Goal: Information Seeking & Learning: Learn about a topic

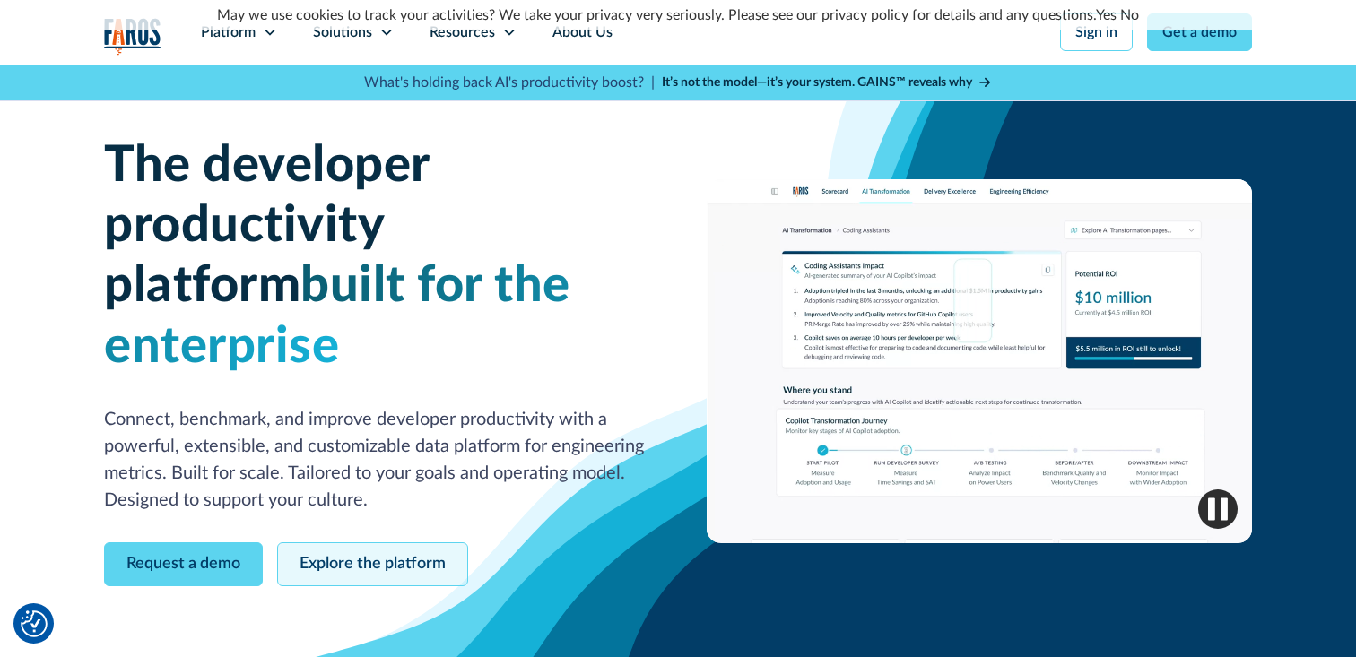
click at [366, 542] on link "Explore the platform" at bounding box center [372, 564] width 191 height 44
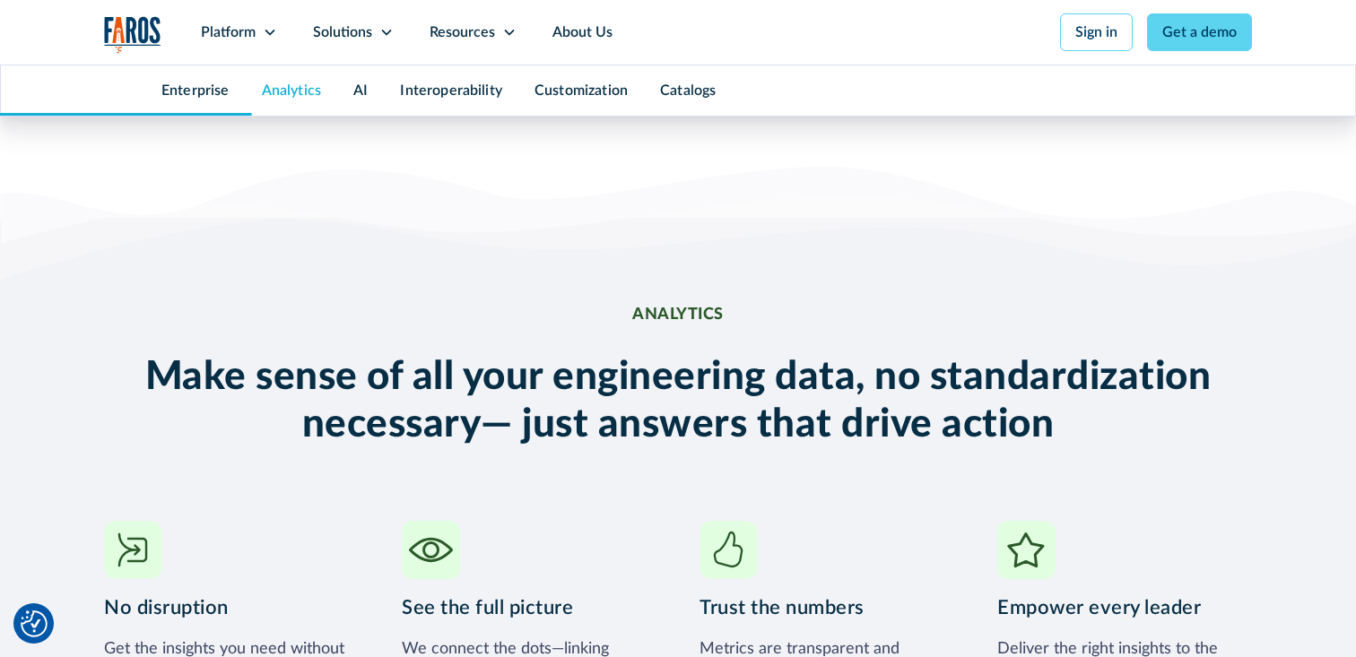
scroll to position [2442, 0]
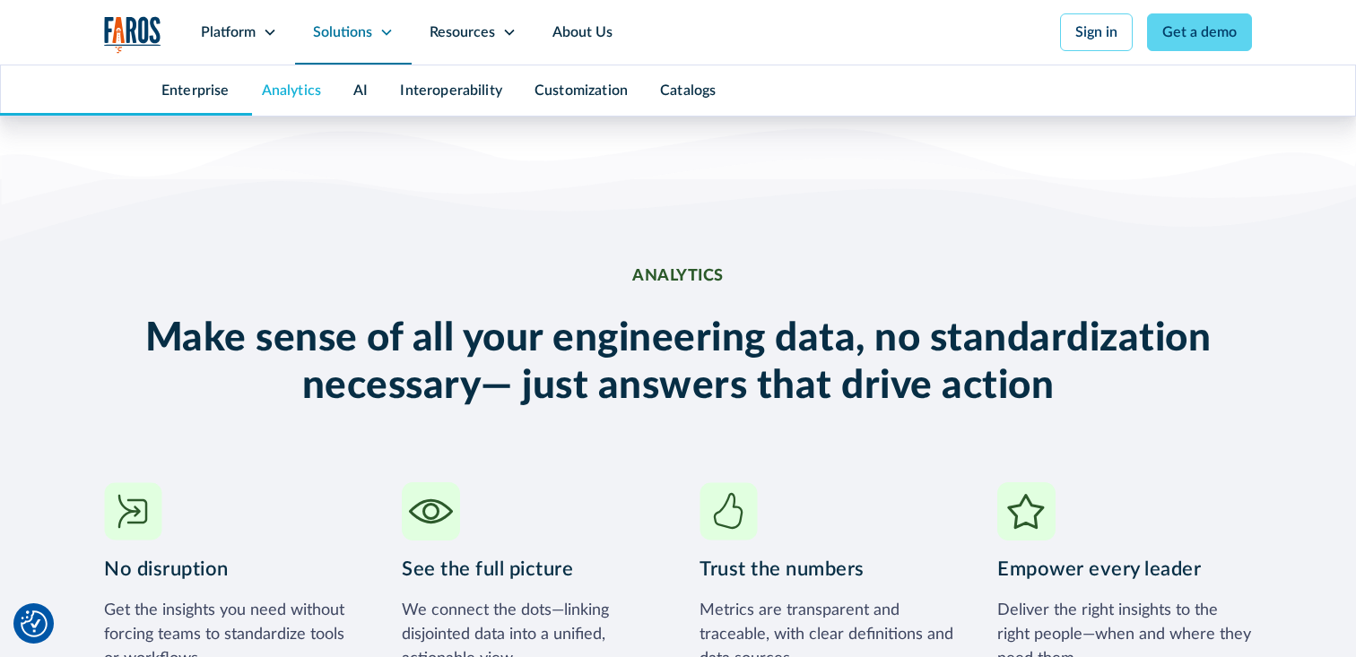
click at [388, 35] on icon at bounding box center [386, 32] width 14 height 14
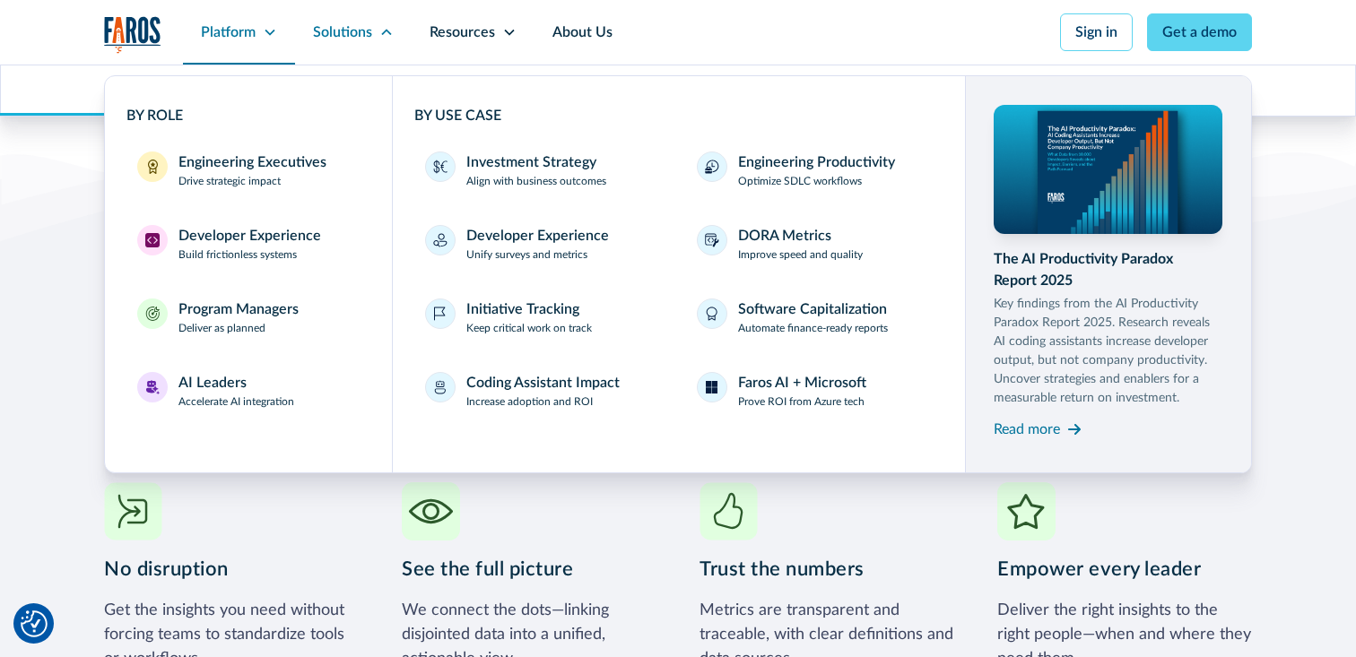
click at [262, 29] on div "Platform" at bounding box center [239, 32] width 112 height 65
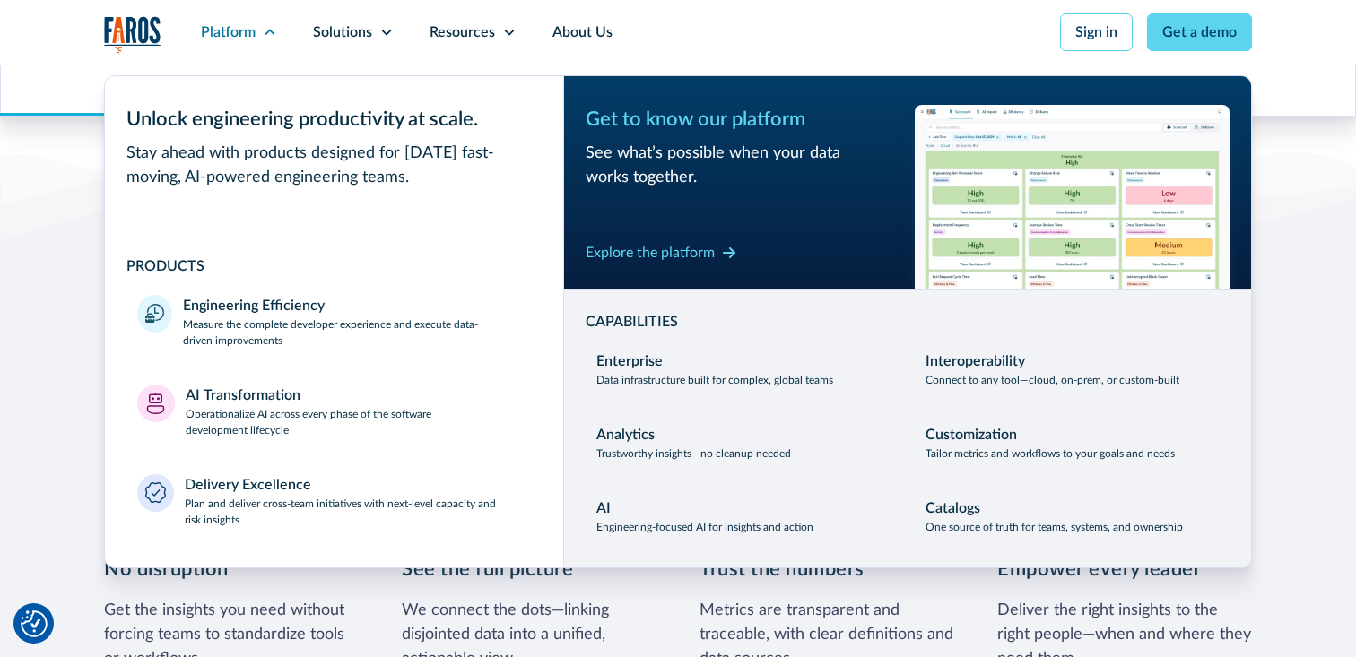
click at [1069, 175] on img at bounding box center [1072, 197] width 315 height 184
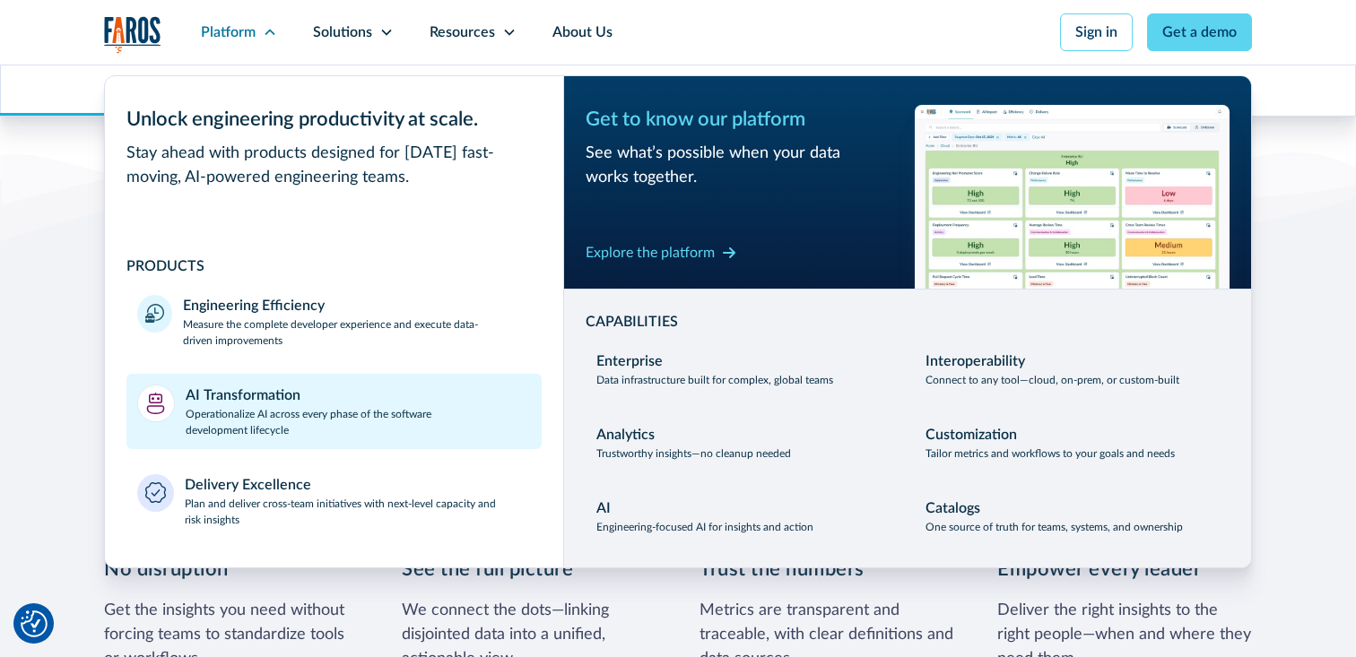
click at [321, 422] on p "Operationalize AI across every phase of the software development lifecycle" at bounding box center [359, 422] width 346 height 32
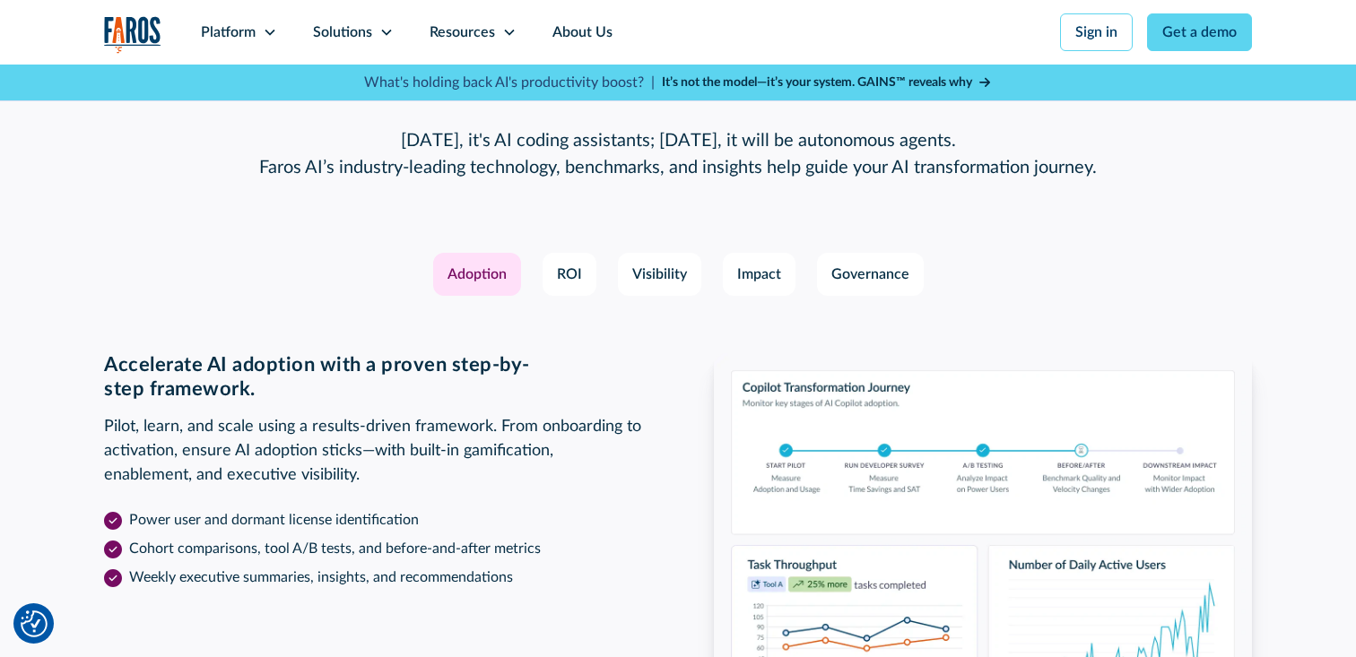
scroll to position [2625, 0]
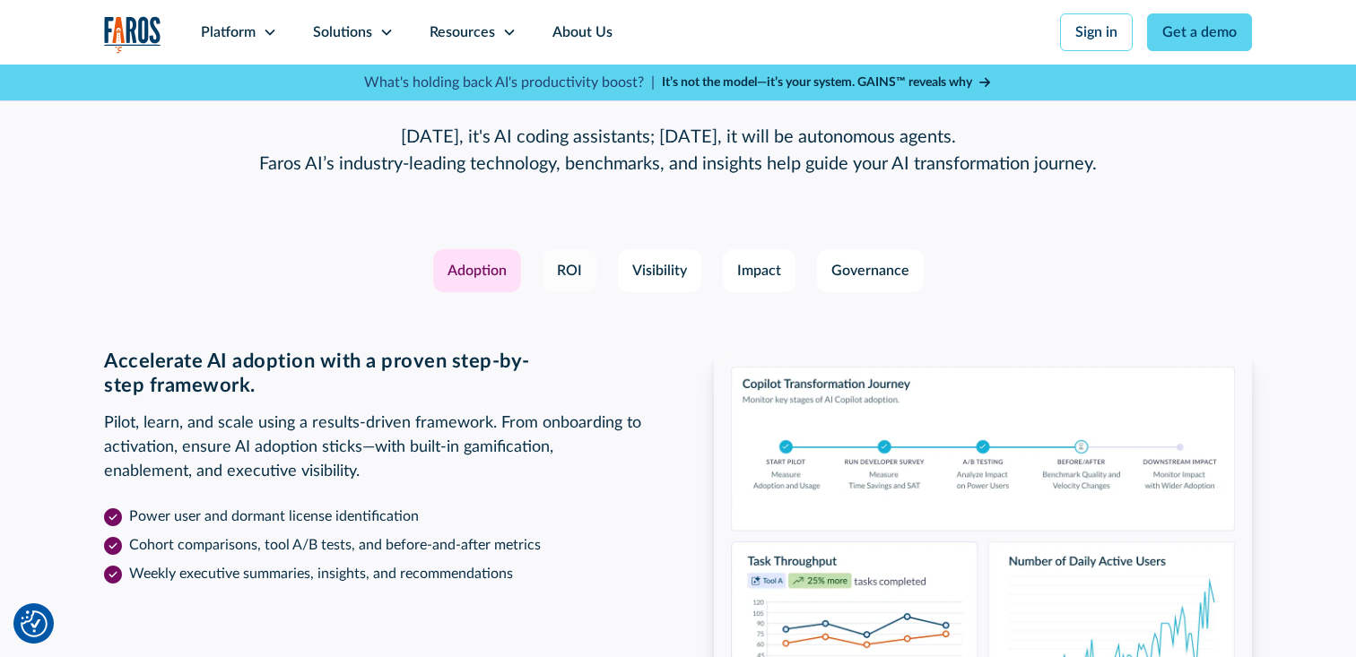
click at [565, 263] on div "ROI" at bounding box center [569, 271] width 25 height 22
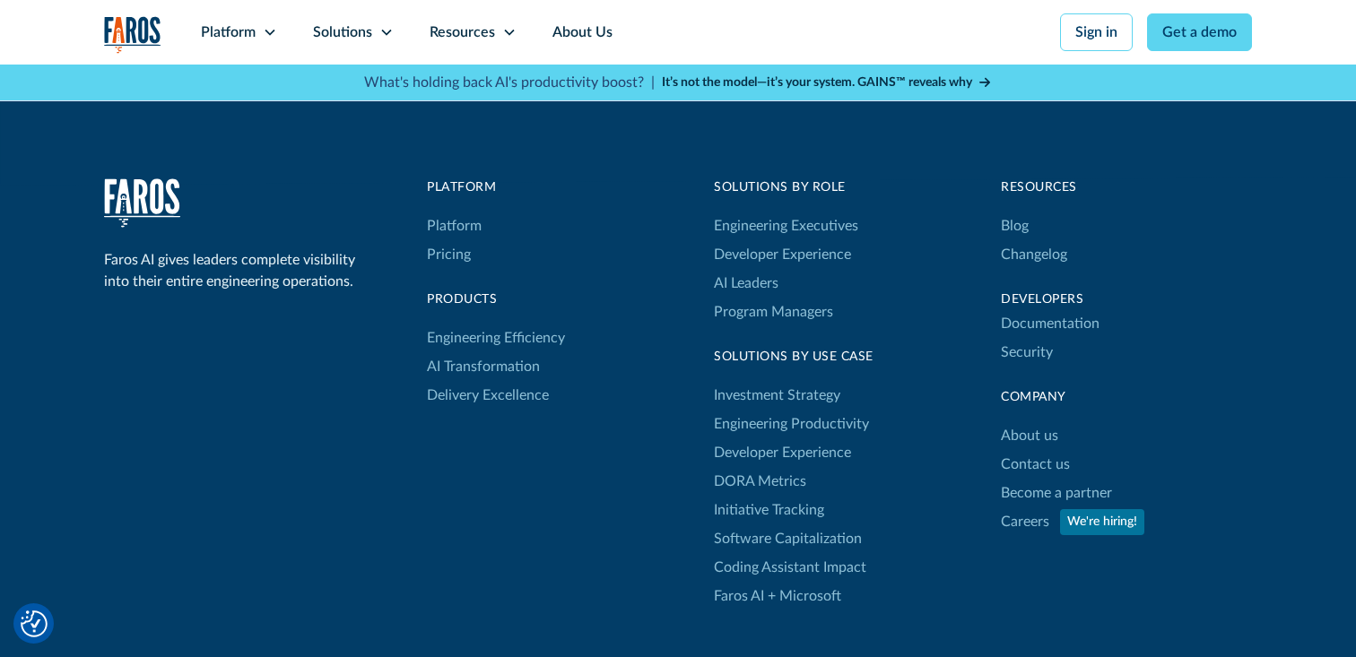
scroll to position [5831, 0]
click at [458, 254] on link "Pricing" at bounding box center [449, 255] width 44 height 29
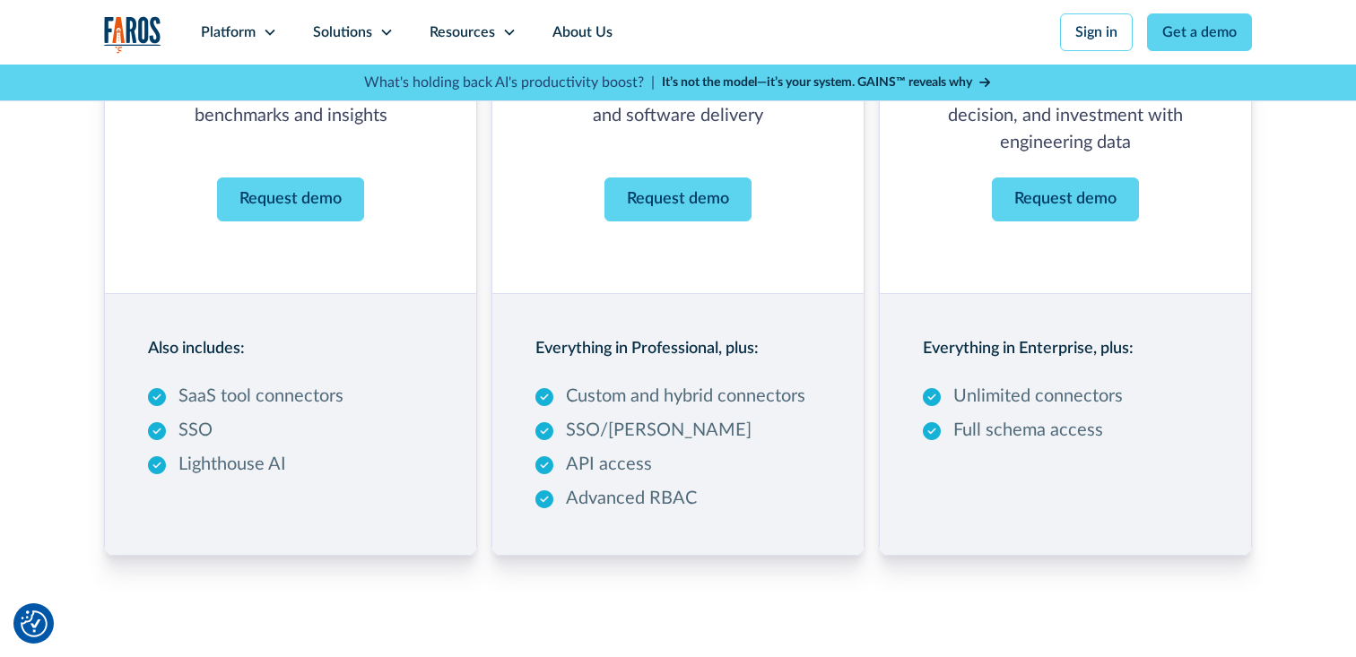
scroll to position [409, 0]
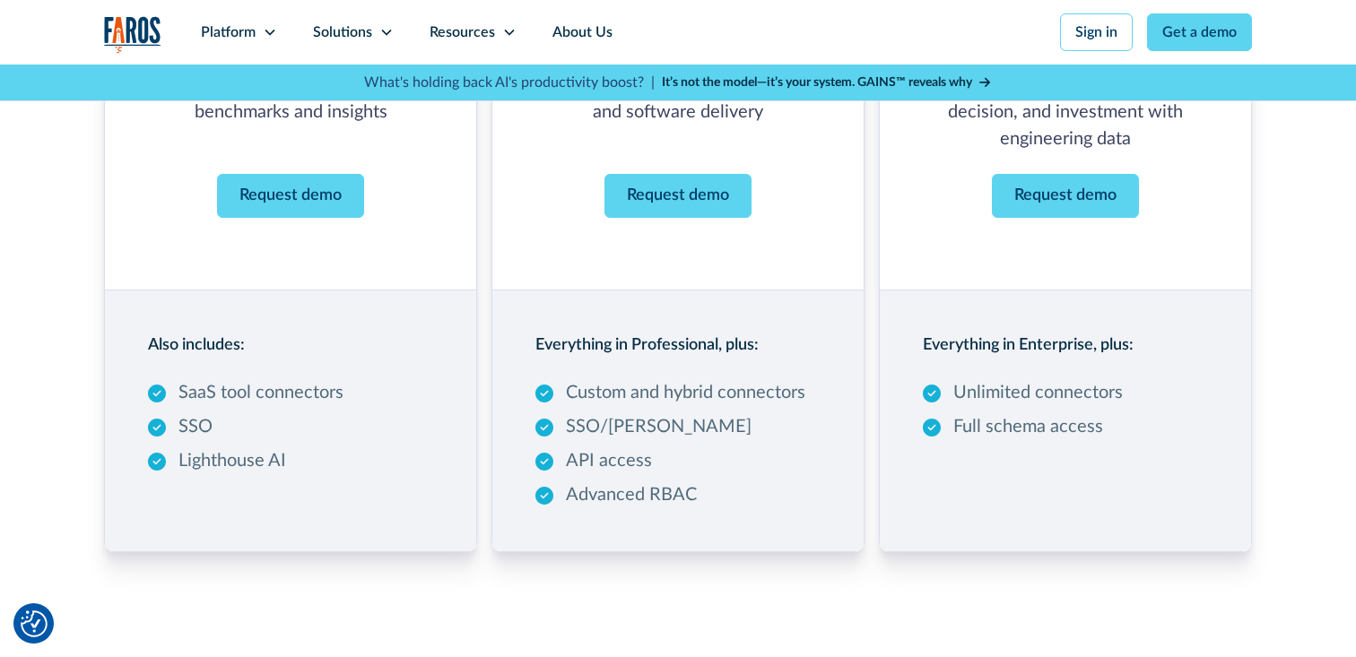
click at [605, 471] on p "API access" at bounding box center [609, 460] width 86 height 27
click at [609, 500] on p "Advanced RBAC" at bounding box center [631, 494] width 131 height 27
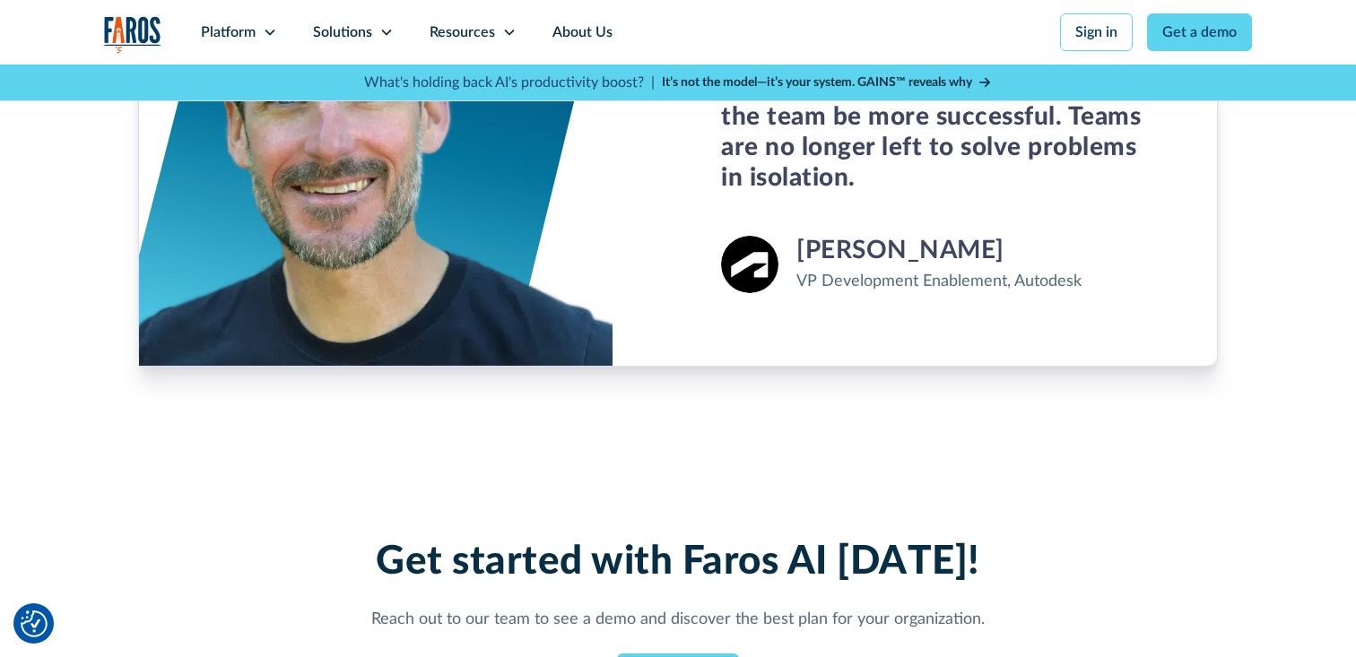
scroll to position [1088, 0]
